Goal: Task Accomplishment & Management: Manage account settings

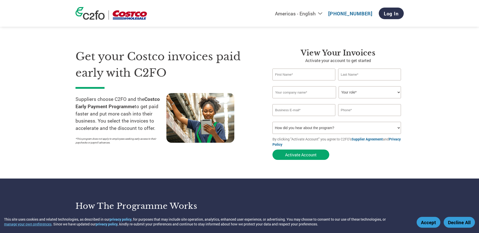
select select "en-[GEOGRAPHIC_DATA]"
click at [394, 10] on link "Log In" at bounding box center [391, 14] width 25 height 12
select select "en-[GEOGRAPHIC_DATA]"
click at [386, 16] on link "Log In" at bounding box center [391, 14] width 25 height 12
